Goal: Find contact information: Find contact information

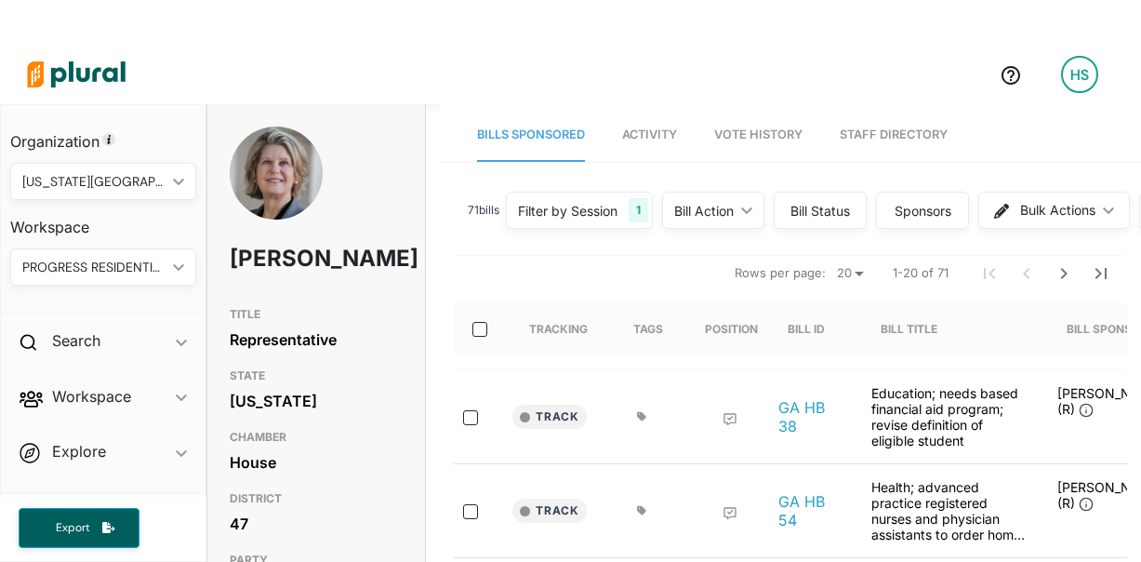
click at [947, 140] on link "Staff Directory" at bounding box center [893, 135] width 108 height 53
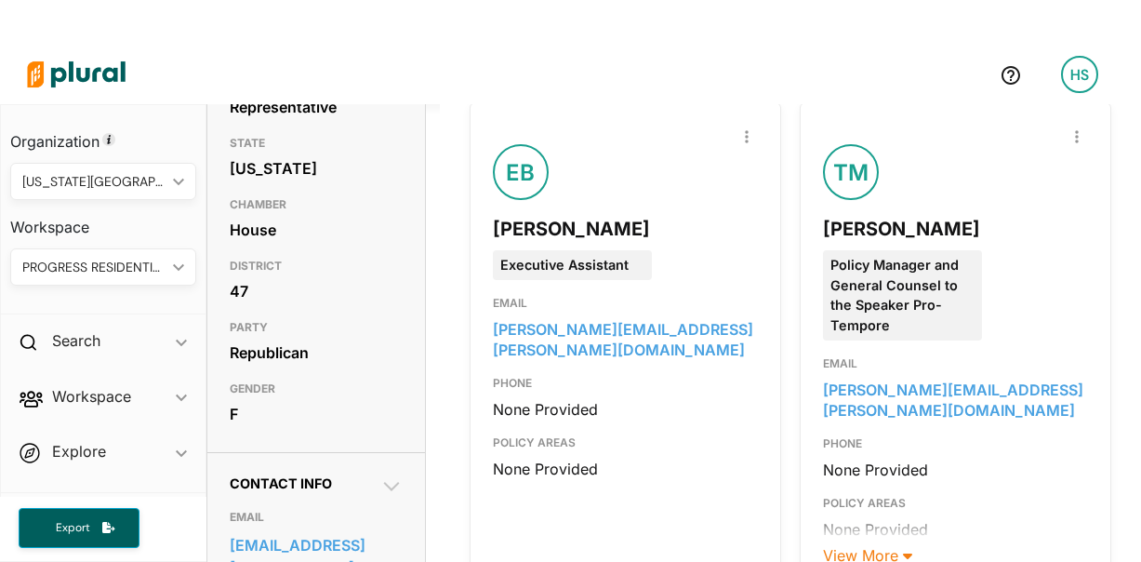
scroll to position [234, 0]
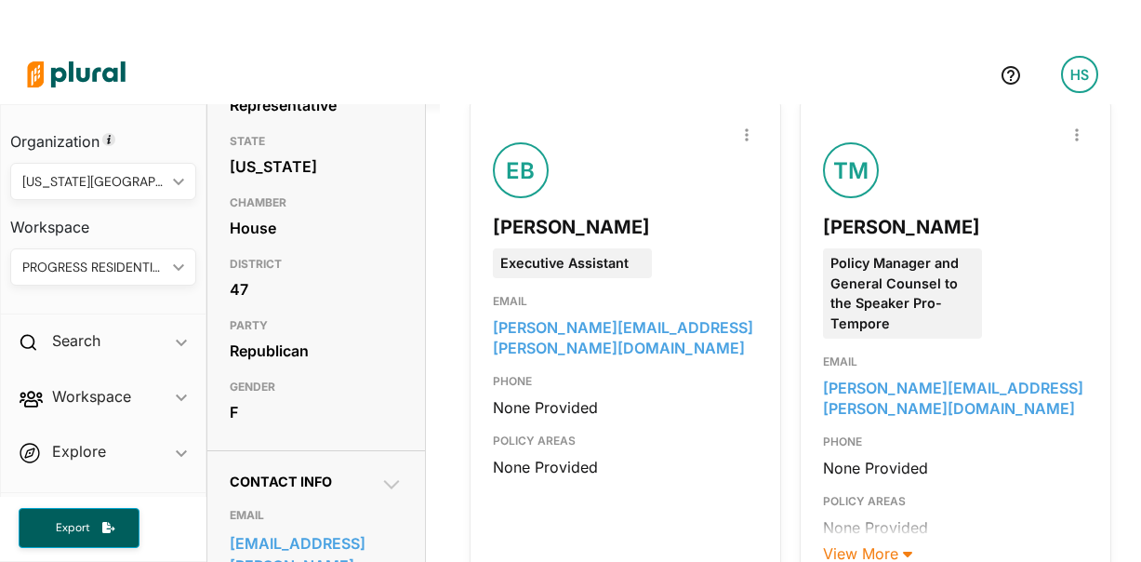
click at [567, 241] on div "[PERSON_NAME]" at bounding box center [625, 227] width 265 height 28
copy div "[PERSON_NAME]"
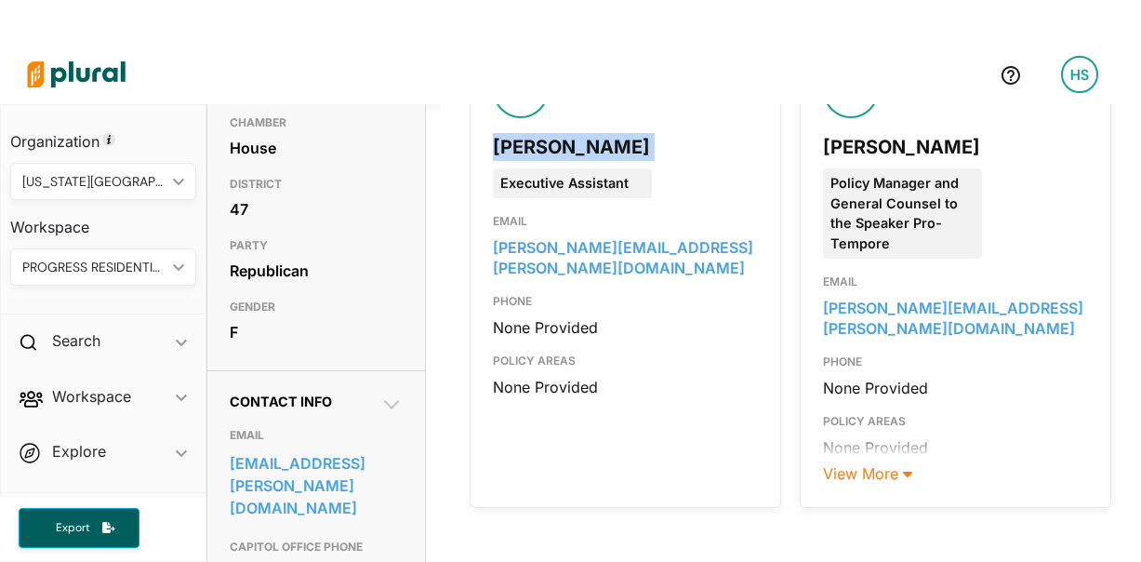
scroll to position [337, 0]
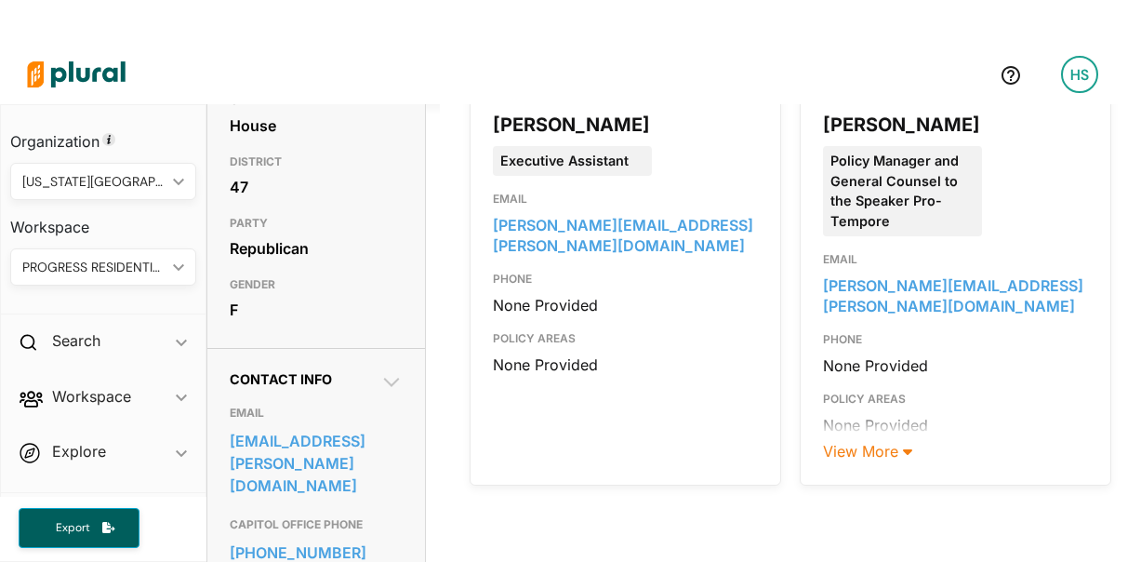
click at [1023, 247] on div at bounding box center [955, 227] width 265 height 413
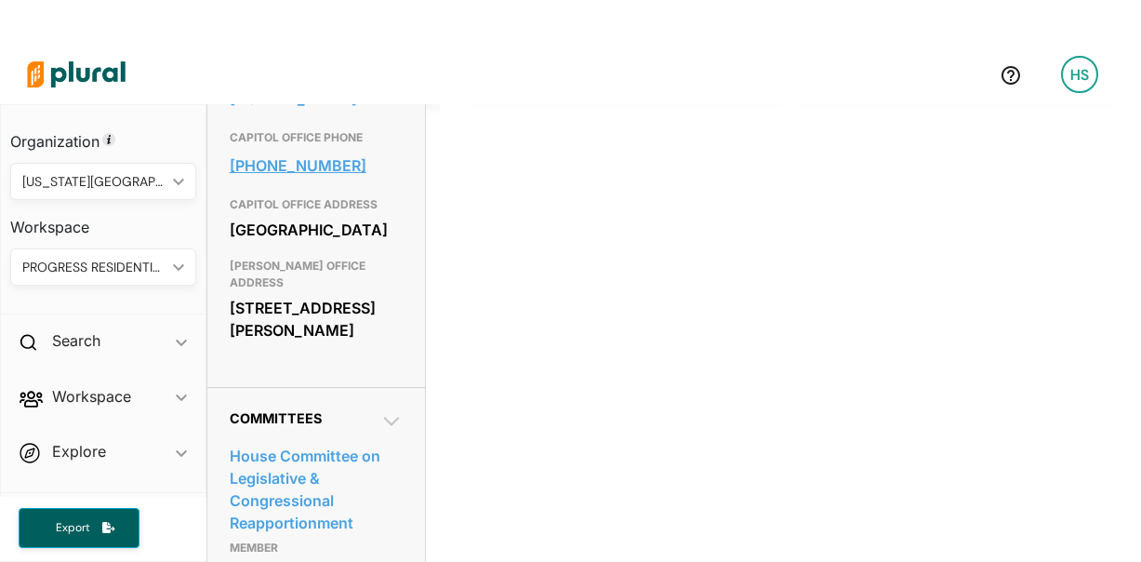
scroll to position [716, 0]
